Goal: Find specific page/section: Find specific page/section

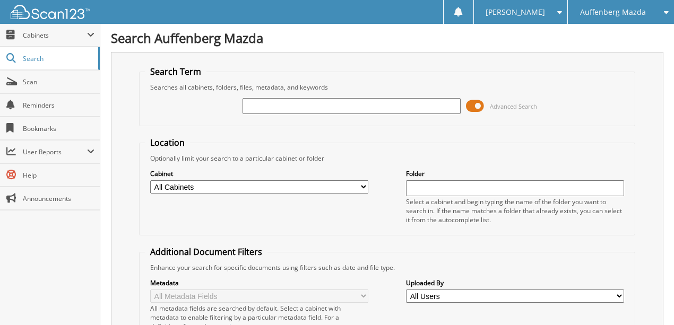
click at [298, 107] on input "text" at bounding box center [352, 106] width 218 height 16
type input "l"
type input "LE118403"
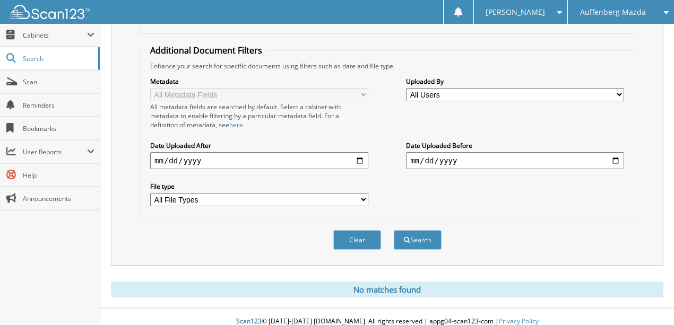
click at [361, 234] on button "Clear" at bounding box center [357, 240] width 48 height 20
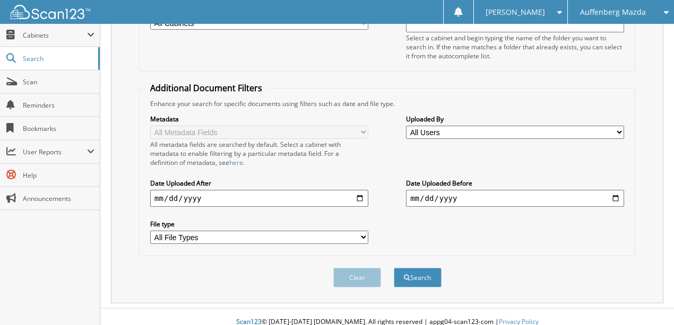
click at [622, 14] on span "Auffenberg Mazda" at bounding box center [613, 12] width 66 height 6
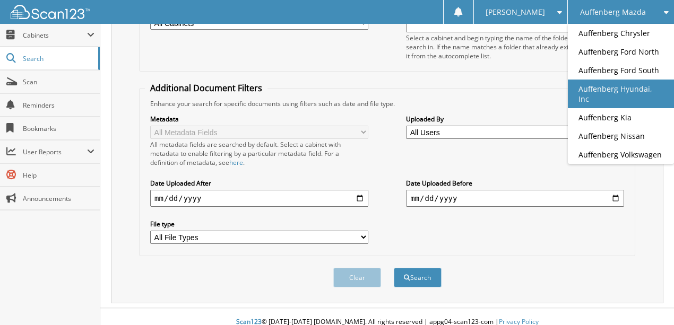
click at [622, 91] on link "Auffenberg Hyundai, Inc" at bounding box center [621, 94] width 106 height 29
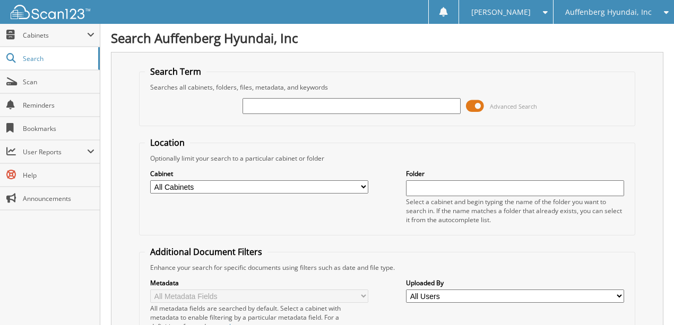
click at [276, 110] on input "text" at bounding box center [352, 106] width 218 height 16
type input "LE118403"
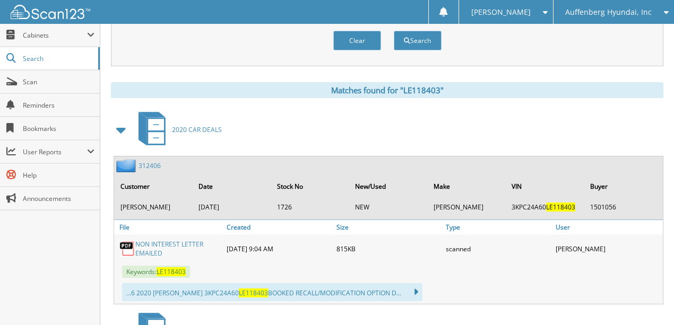
scroll to position [385, 0]
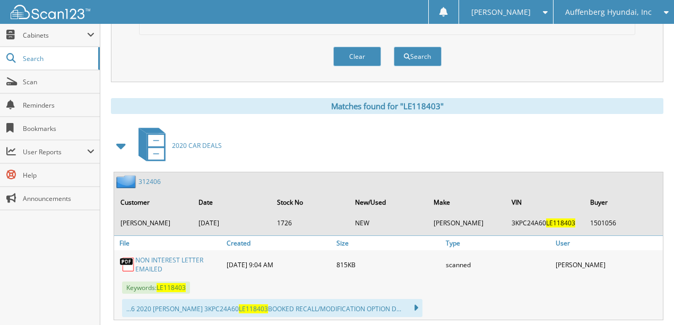
click at [145, 177] on link "312406" at bounding box center [150, 181] width 22 height 9
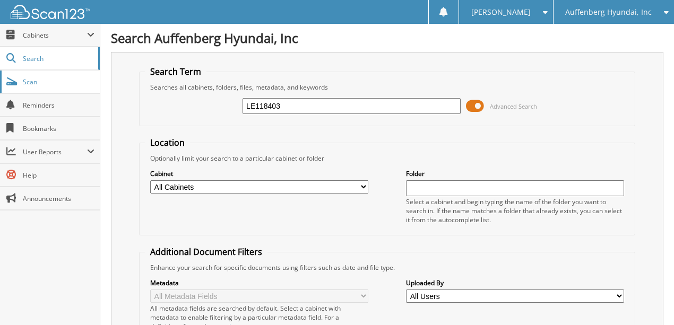
click at [53, 83] on span "Scan" at bounding box center [59, 81] width 72 height 9
click at [264, 105] on input "text" at bounding box center [352, 106] width 218 height 16
type input "50103"
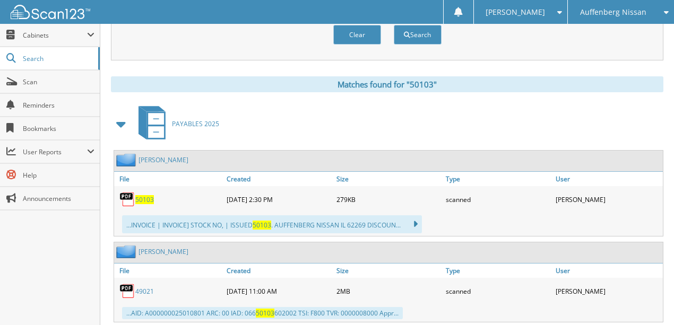
scroll to position [425, 0]
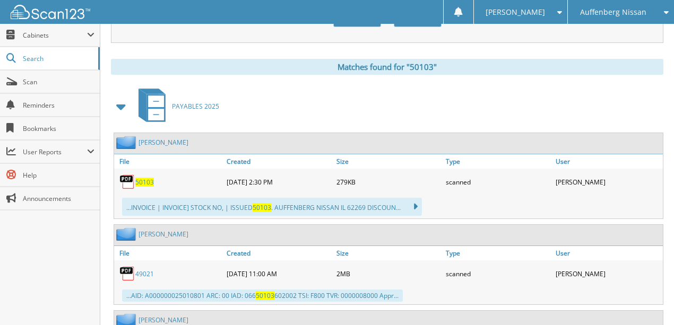
click at [148, 178] on span "50103" at bounding box center [144, 182] width 19 height 9
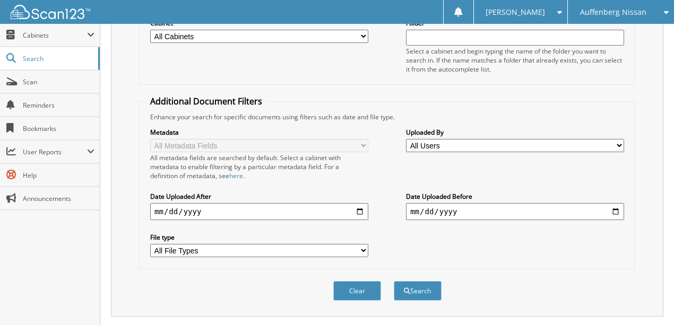
scroll to position [141, 0]
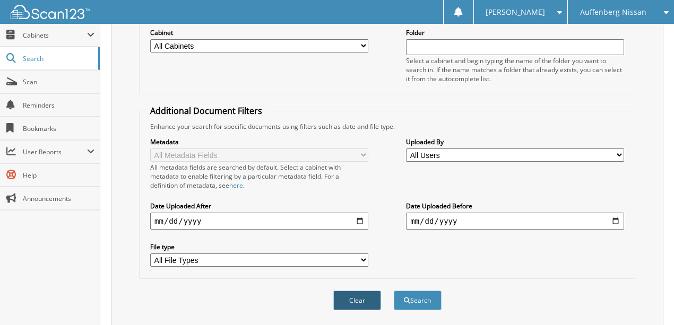
click at [369, 291] on button "Clear" at bounding box center [357, 301] width 48 height 20
click at [53, 86] on link "Scan" at bounding box center [50, 82] width 100 height 23
